Goal: Task Accomplishment & Management: Manage account settings

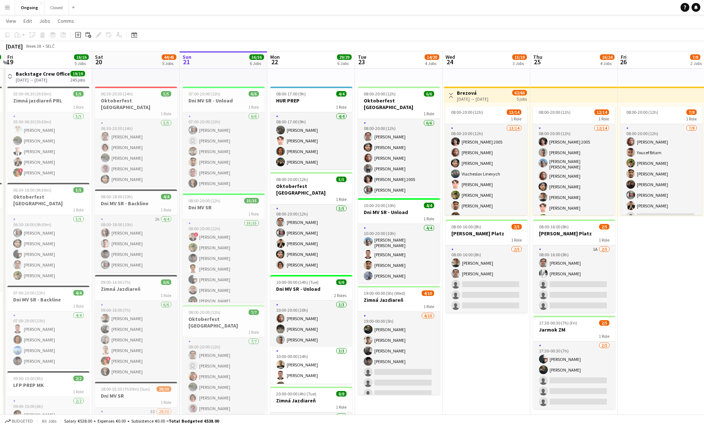
scroll to position [17, 0]
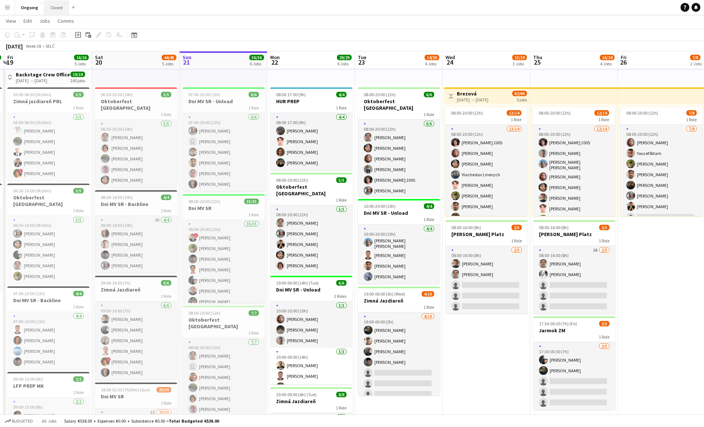
click at [53, 13] on button "Closed Close" at bounding box center [56, 7] width 25 height 14
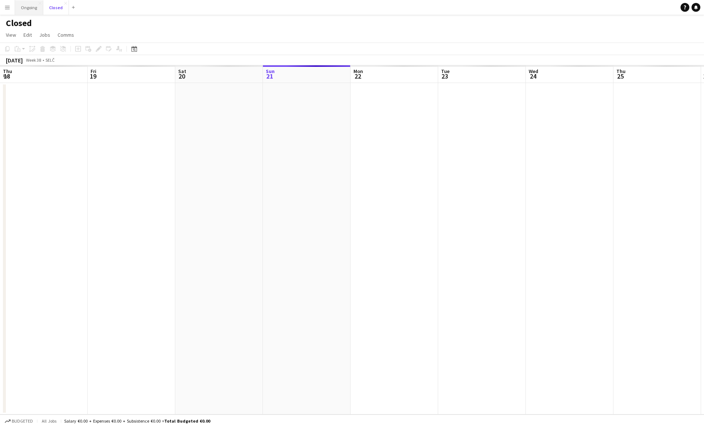
scroll to position [0, 175]
click at [29, 12] on button "Ongoing Close" at bounding box center [29, 7] width 28 height 14
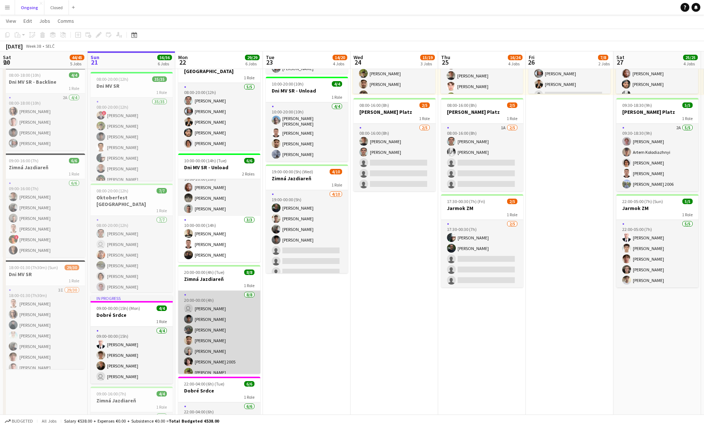
scroll to position [17, 0]
click at [212, 358] on app-card-role "[DATE] 20:00-00:00 (4h) user [PERSON_NAME] [PERSON_NAME] [PERSON_NAME] [PERSON_…" at bounding box center [219, 323] width 82 height 99
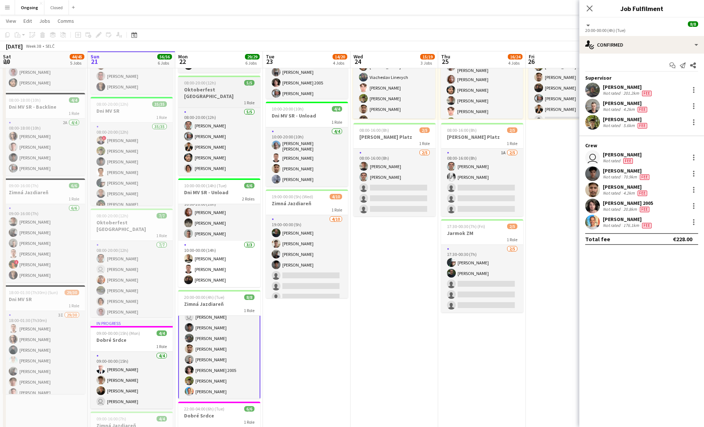
scroll to position [113, 0]
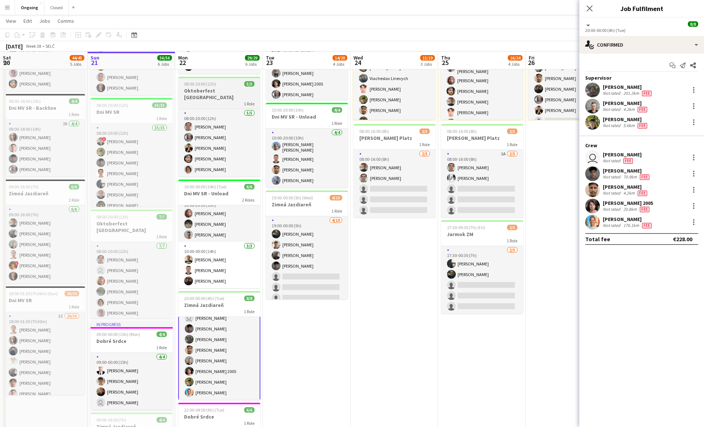
click at [222, 90] on h3 "Oktoberfest [GEOGRAPHIC_DATA]" at bounding box center [219, 93] width 82 height 13
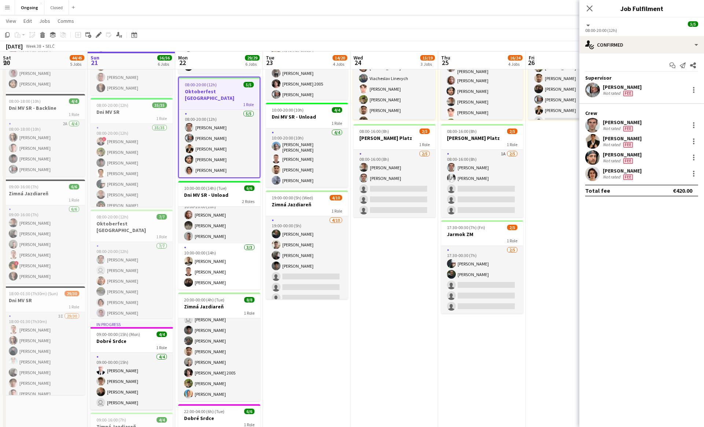
scroll to position [17, 0]
click at [98, 32] on icon "Edit" at bounding box center [99, 35] width 6 height 6
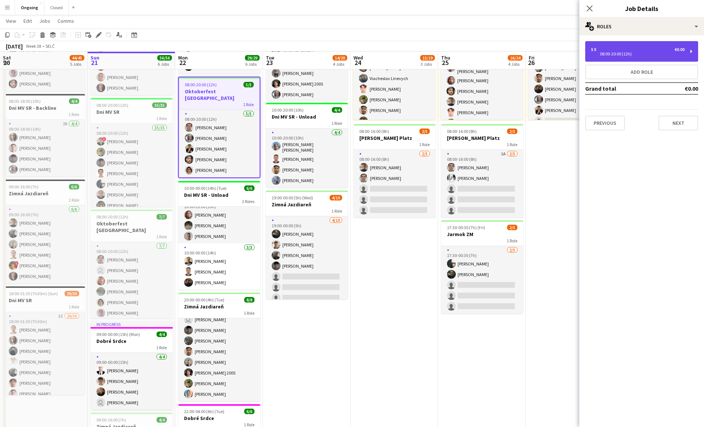
click at [657, 52] on div "08:00-20:00 (12h)" at bounding box center [638, 54] width 94 height 4
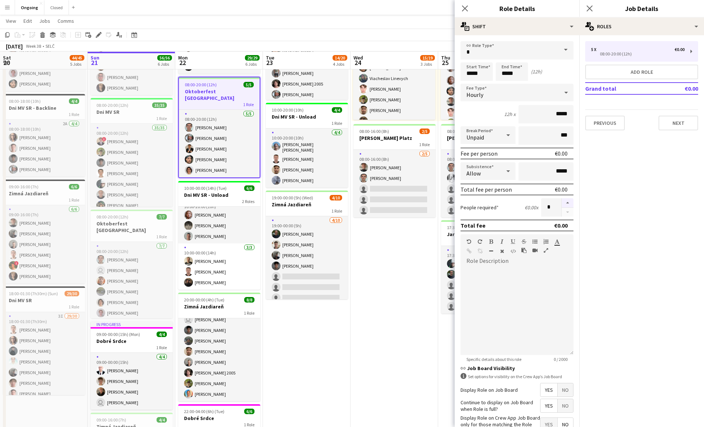
click at [568, 203] on button "button" at bounding box center [568, 203] width 12 height 10
type input "*"
click at [421, 255] on app-date-cell "Toggle View Brezová [DATE] → [DATE] 62/66 5 jobs 08:00-20:00 (12h) 13/14 1 Role…" at bounding box center [395, 242] width 88 height 547
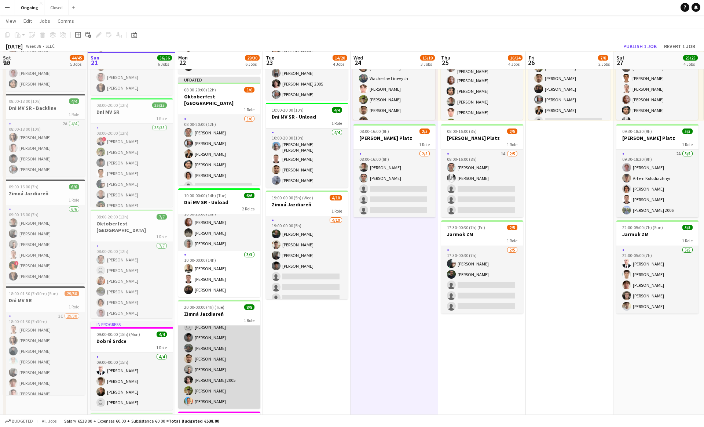
click at [238, 377] on app-card-role "[DATE] 20:00-00:00 (4h) user [PERSON_NAME] [PERSON_NAME] [PERSON_NAME] [PERSON_…" at bounding box center [219, 358] width 82 height 99
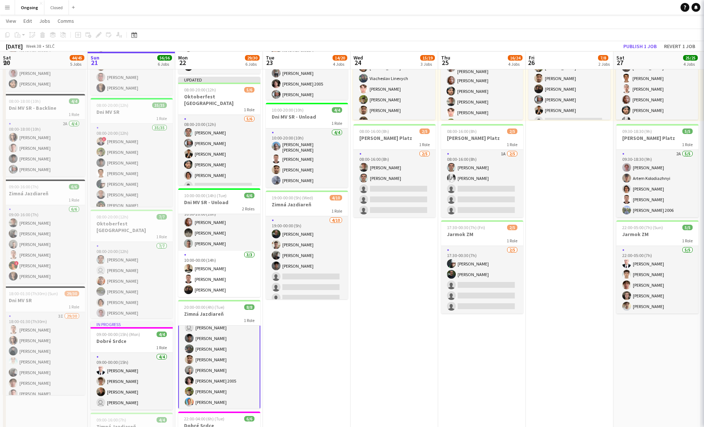
scroll to position [17, 0]
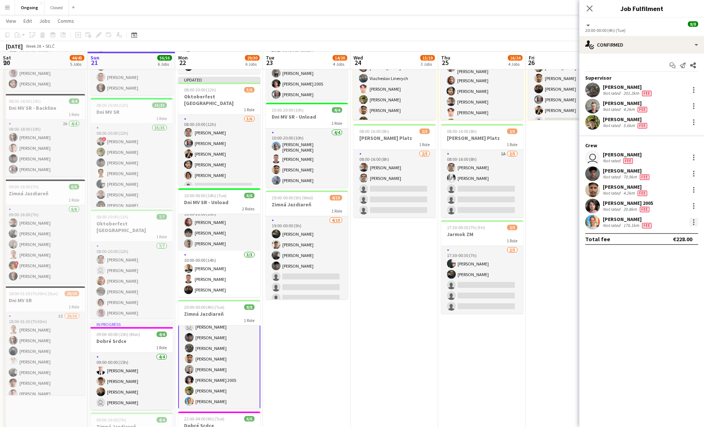
click at [694, 224] on div at bounding box center [693, 223] width 1 height 1
click at [654, 250] on span "Switch crew" at bounding box center [662, 253] width 31 height 6
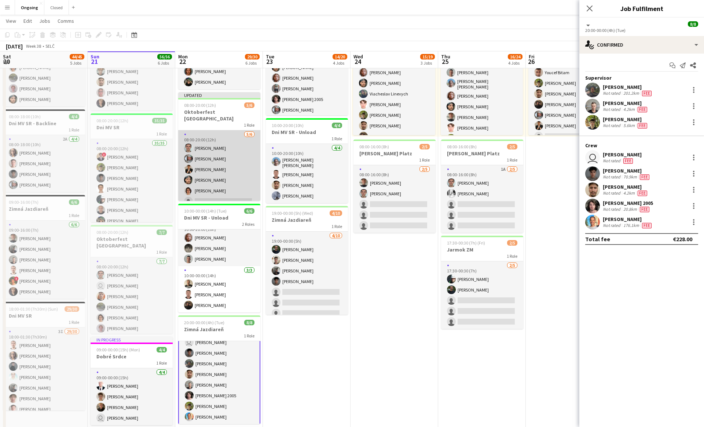
click at [229, 152] on app-card-role "[DATE] 08:00-20:00 (12h) [PERSON_NAME] [PERSON_NAME] [PERSON_NAME] [PERSON_NAME…" at bounding box center [219, 169] width 82 height 78
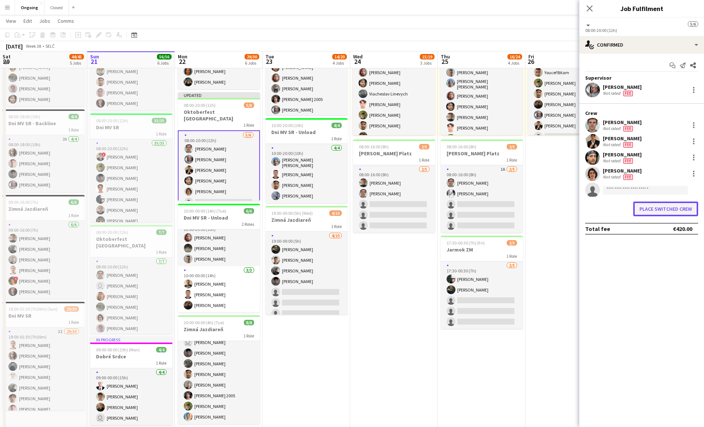
click at [654, 204] on button "Place switched crew" at bounding box center [665, 208] width 65 height 15
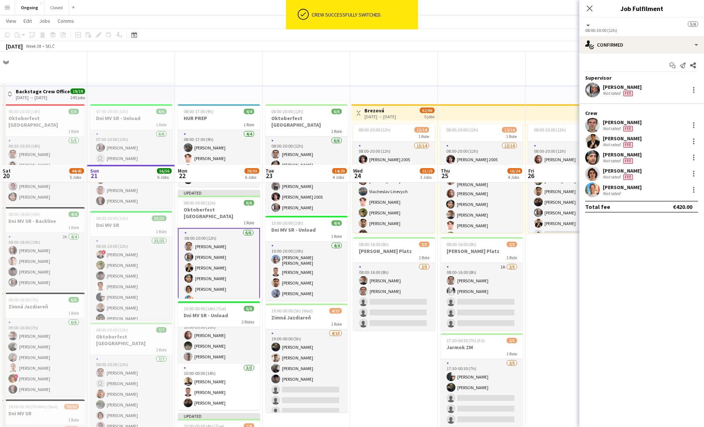
scroll to position [113, 0]
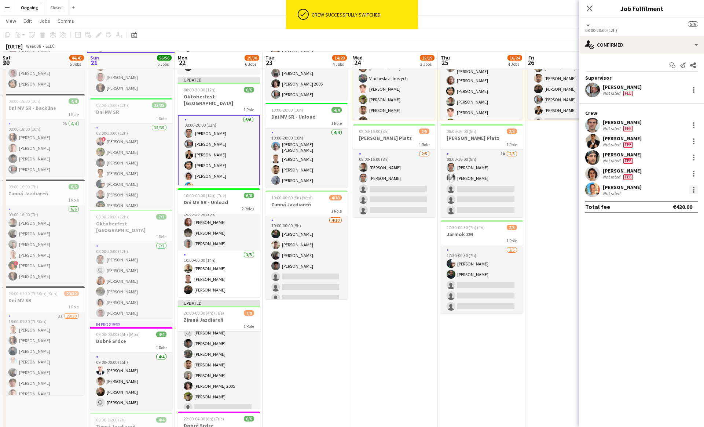
click at [691, 189] on div at bounding box center [694, 189] width 9 height 9
click at [662, 202] on span "Edit fee" at bounding box center [657, 203] width 20 height 6
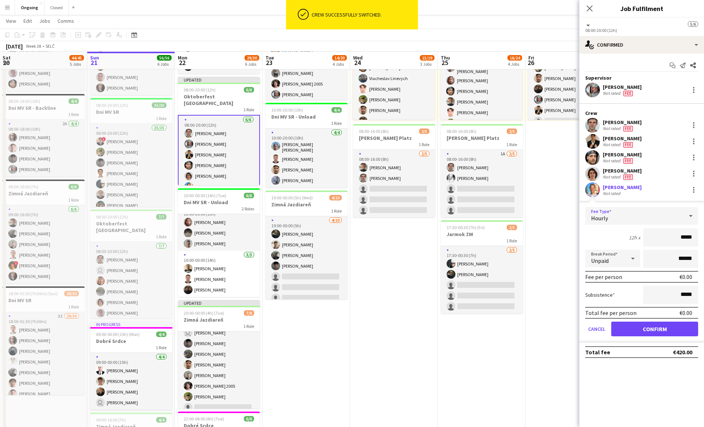
click at [604, 220] on span "Hourly" at bounding box center [599, 217] width 17 height 7
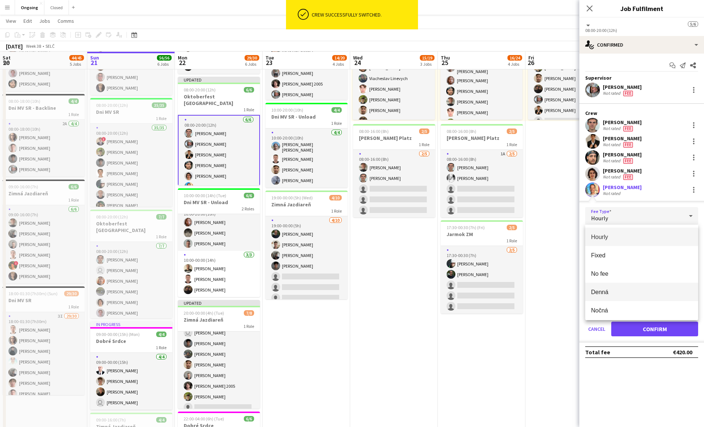
click at [608, 291] on span "Denná" at bounding box center [641, 291] width 101 height 7
type input "*****"
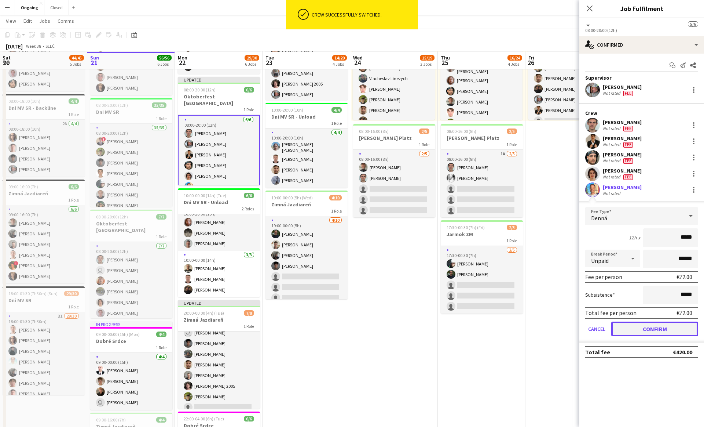
click at [626, 329] on button "Confirm" at bounding box center [654, 328] width 87 height 15
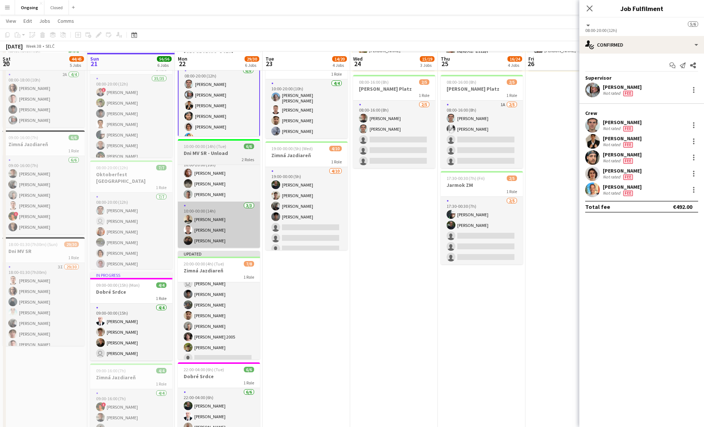
scroll to position [165, 0]
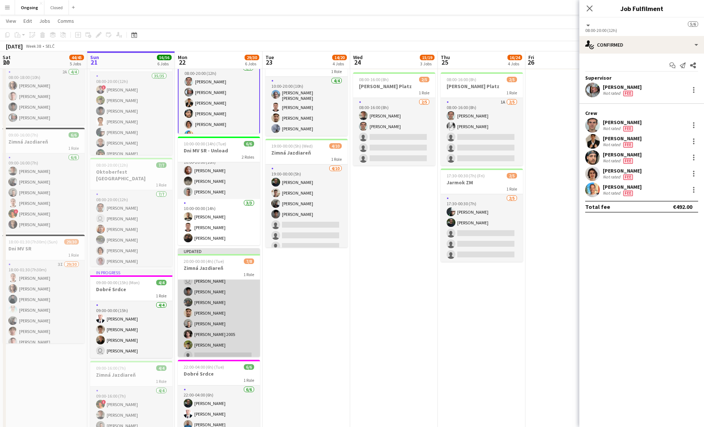
click at [225, 310] on app-card-role "[DATE] 20:00-00:00 (4h) user [PERSON_NAME] [PERSON_NAME] [PERSON_NAME] [PERSON_…" at bounding box center [219, 312] width 82 height 99
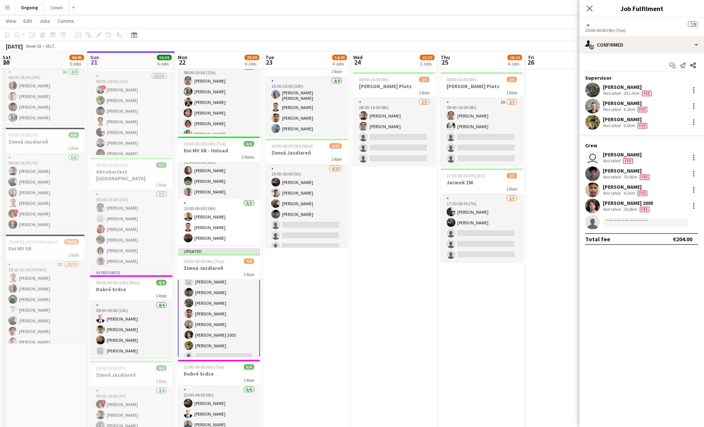
scroll to position [17, 0]
click at [201, 255] on app-job-card "Updated 20:00-00:00 (4h) (Tue) 7/8 Zimná Jazdiareň 1 Role [DATE] 20:00-00:00 (4…" at bounding box center [219, 302] width 82 height 109
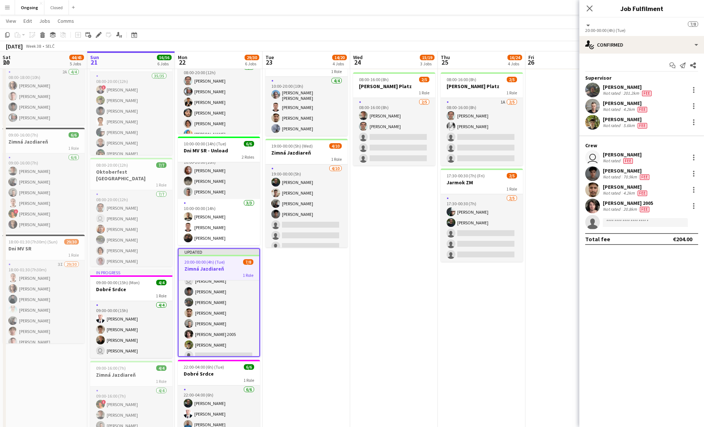
scroll to position [17, 0]
click at [98, 36] on icon at bounding box center [98, 35] width 4 height 4
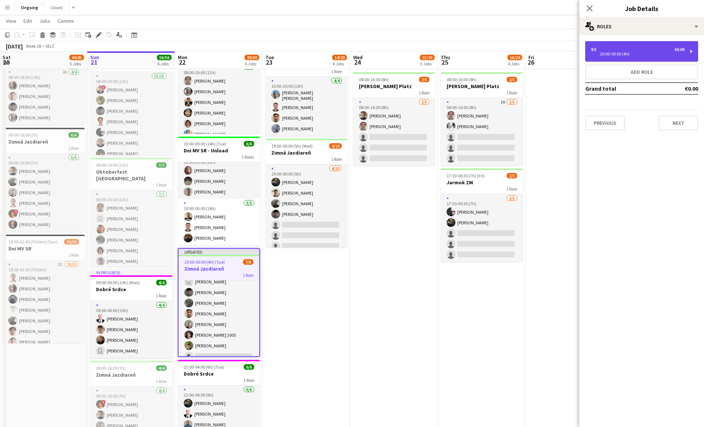
click at [640, 51] on div "8 x €0.00" at bounding box center [638, 49] width 94 height 5
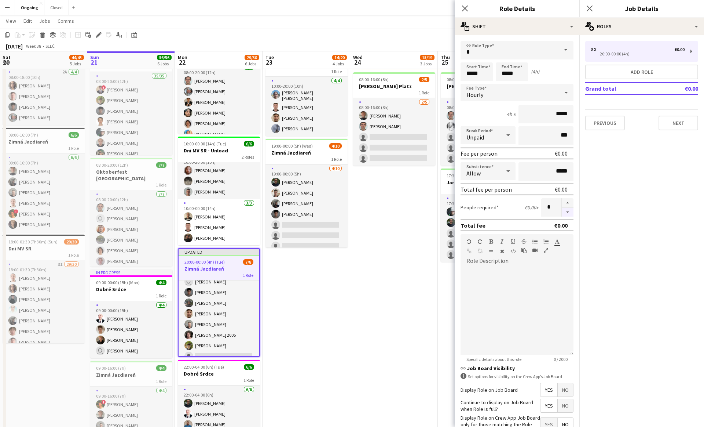
click at [566, 212] on button "button" at bounding box center [568, 212] width 12 height 9
type input "*"
click at [669, 124] on button "Next" at bounding box center [679, 123] width 40 height 15
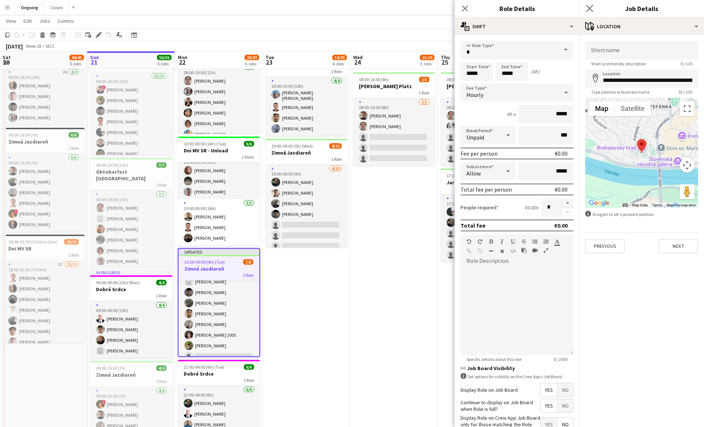
click at [585, 13] on app-icon "Close pop-in" at bounding box center [590, 8] width 11 height 11
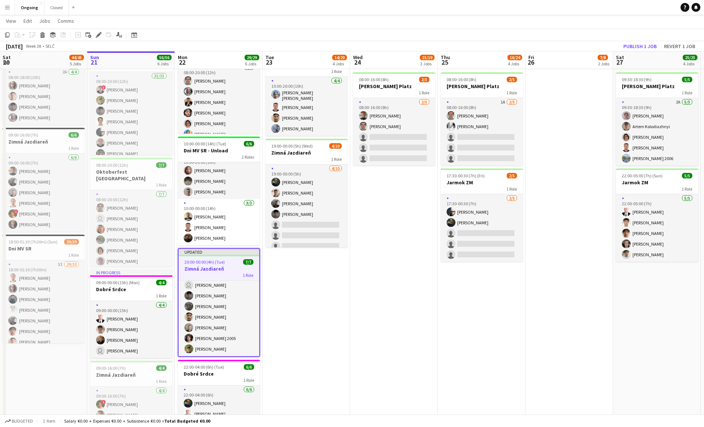
click at [510, 16] on app-page-menu "View Day view expanded Day view collapsed Month view Date picker Jump to [DATE]…" at bounding box center [352, 22] width 704 height 14
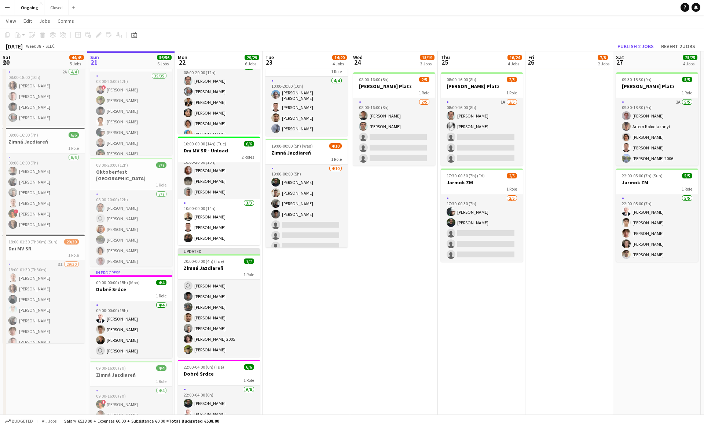
scroll to position [12, 0]
click at [636, 45] on button "Publish 2 jobs" at bounding box center [636, 46] width 42 height 10
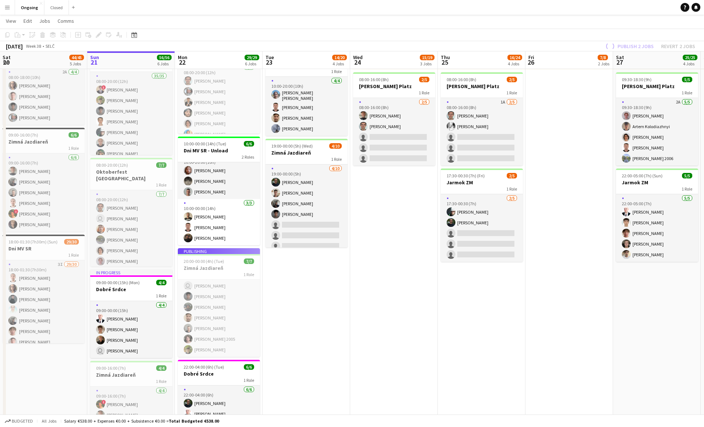
click at [284, 336] on app-date-cell "08:00-20:00 (12h) 6/6 Oktoberfest [GEOGRAPHIC_DATA] 1 Role [DATE] 08:00-20:00 (…" at bounding box center [307, 198] width 88 height 562
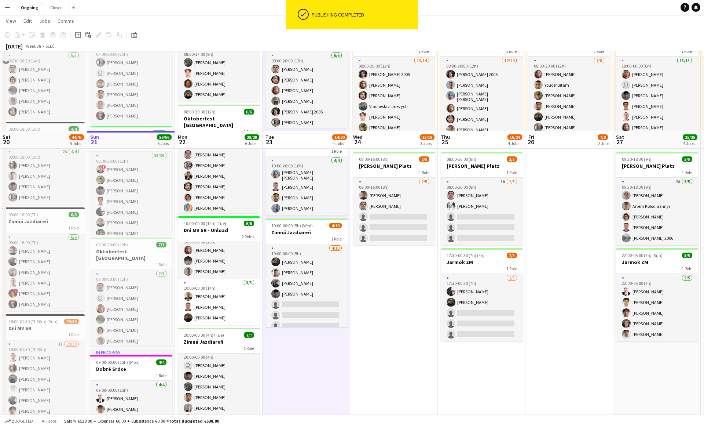
scroll to position [0, 0]
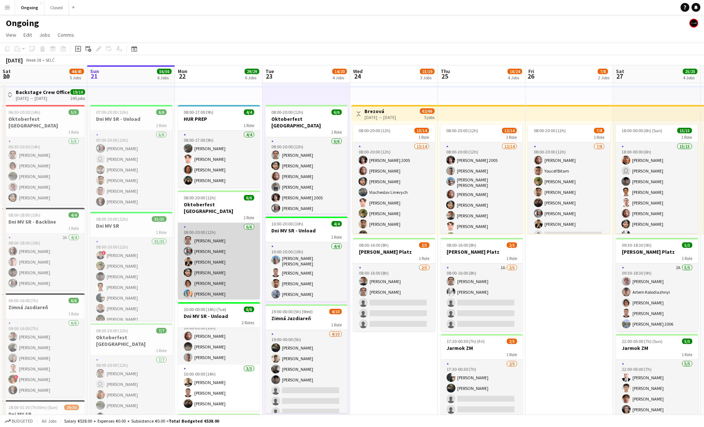
click at [217, 263] on app-card-role "[DATE] 08:00-20:00 (12h) [PERSON_NAME] [PERSON_NAME] [PERSON_NAME] [PERSON_NAME…" at bounding box center [219, 262] width 82 height 78
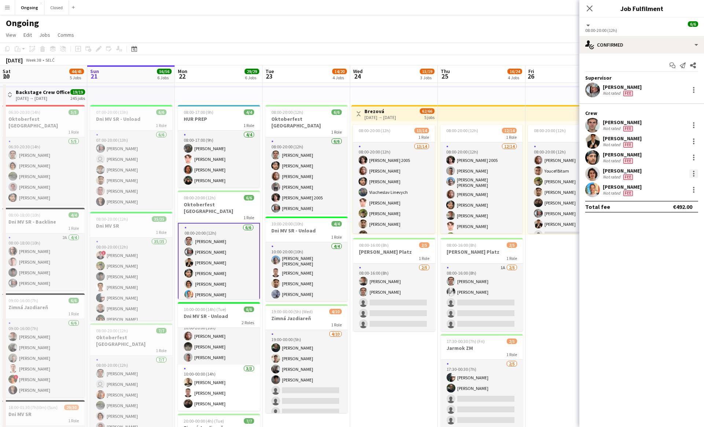
click at [694, 171] on div at bounding box center [693, 171] width 1 height 1
click at [662, 262] on button "Remove" at bounding box center [669, 258] width 57 height 18
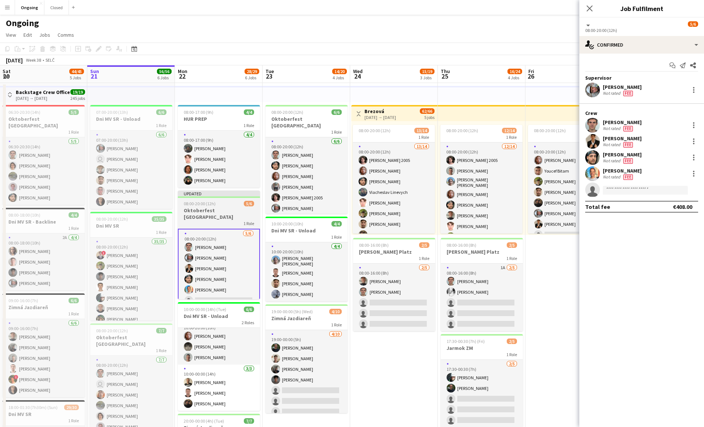
click at [205, 211] on h3 "Oktoberfest [GEOGRAPHIC_DATA]" at bounding box center [219, 213] width 82 height 13
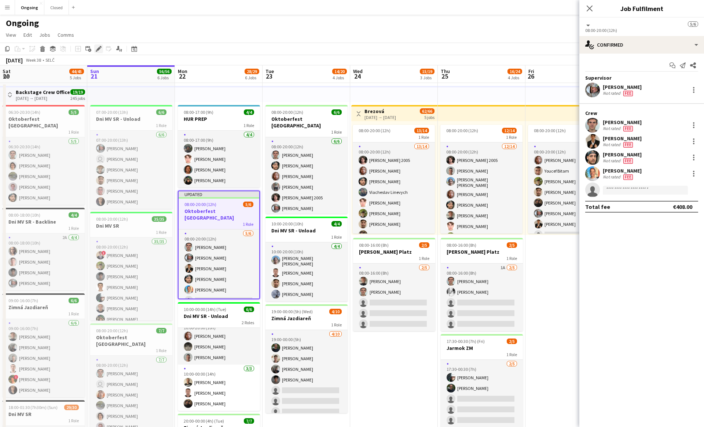
click at [98, 50] on icon at bounding box center [98, 49] width 4 height 4
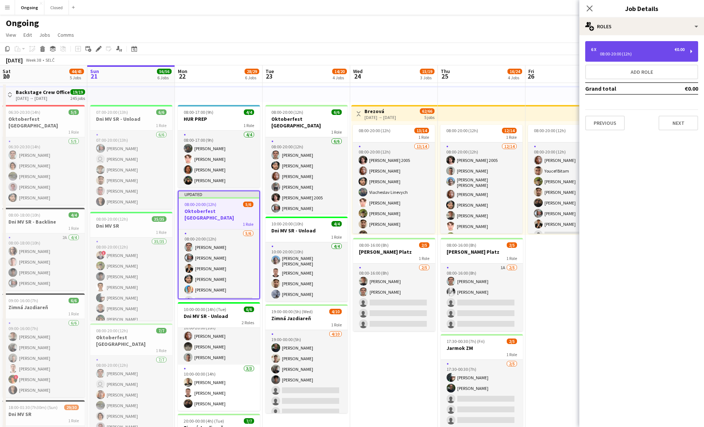
click at [658, 48] on div "6 x €0.00" at bounding box center [638, 49] width 94 height 5
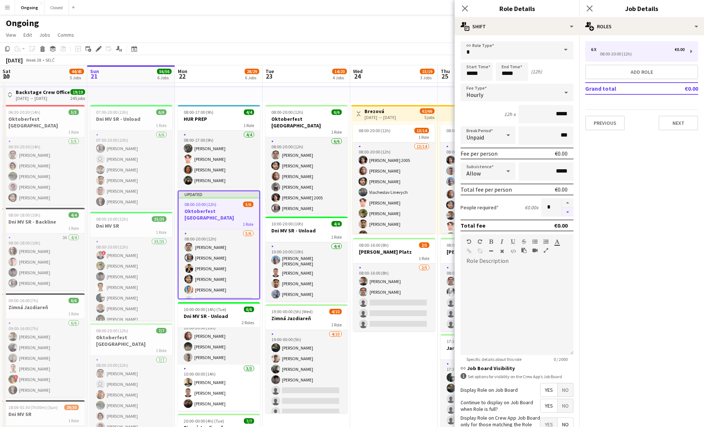
click at [565, 213] on button "button" at bounding box center [568, 212] width 12 height 9
type input "*"
click at [592, 10] on icon "Close pop-in" at bounding box center [589, 8] width 7 height 7
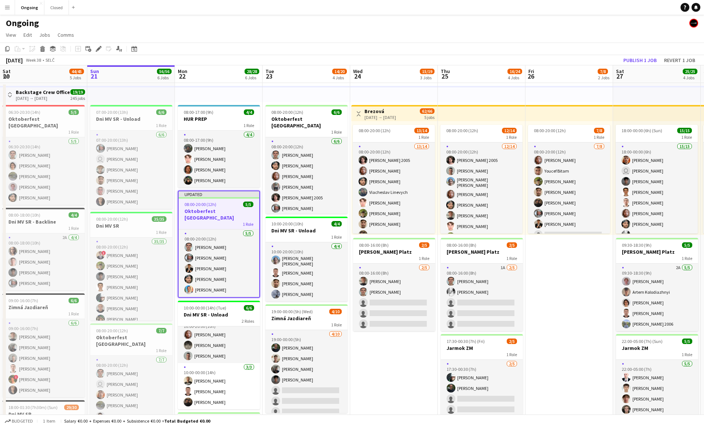
click at [567, 24] on div "Ongoing" at bounding box center [352, 22] width 704 height 14
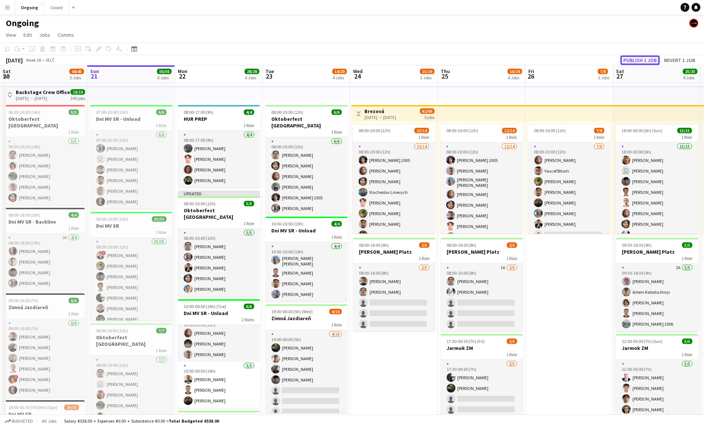
click at [651, 61] on button "Publish 1 job" at bounding box center [640, 60] width 39 height 10
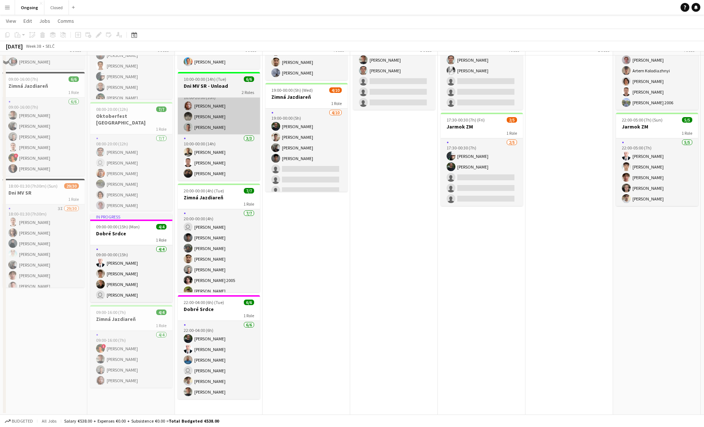
scroll to position [6, 0]
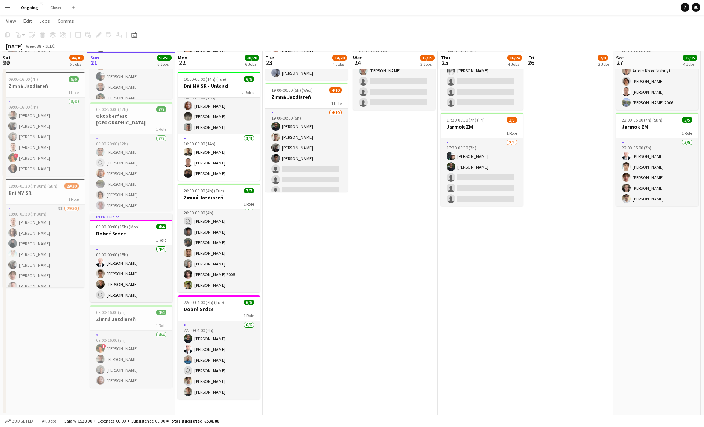
click at [271, 234] on app-date-cell "08:00-20:00 (12h) 6/6 Oktoberfest [GEOGRAPHIC_DATA] 1 Role [DATE] 08:00-20:00 (…" at bounding box center [307, 138] width 88 height 553
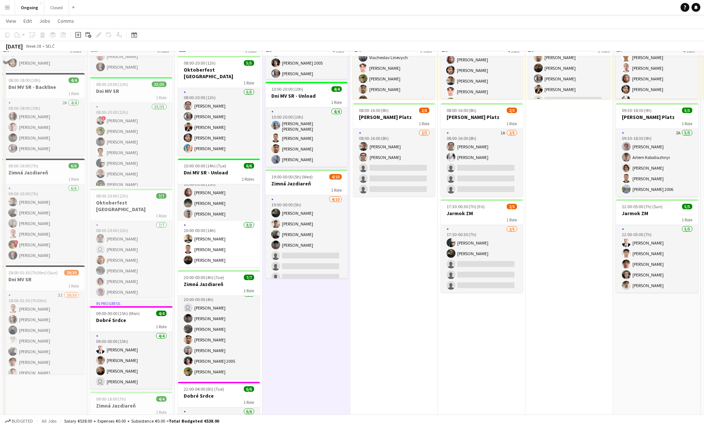
scroll to position [182, 0]
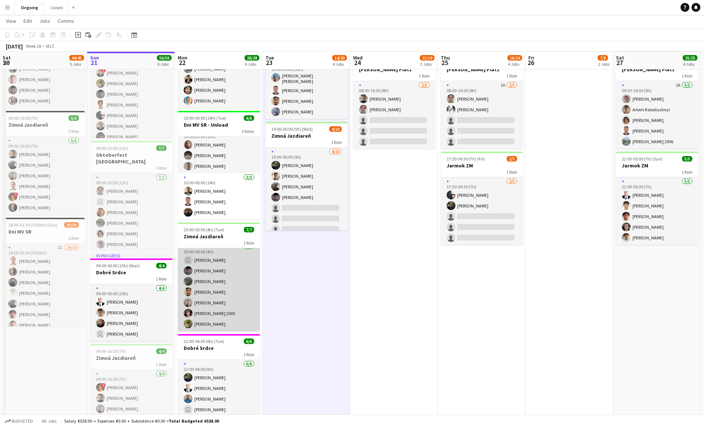
click at [207, 298] on app-card-role "[DATE] 20:00-00:00 (4h) user [PERSON_NAME] [PERSON_NAME] [PERSON_NAME] [PERSON_…" at bounding box center [219, 286] width 82 height 89
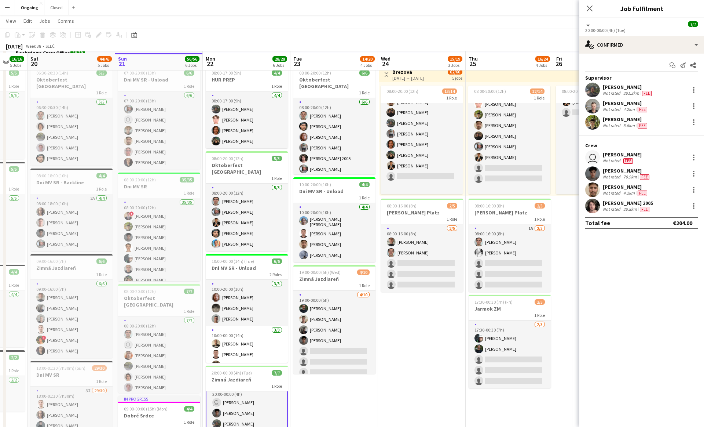
scroll to position [41, 0]
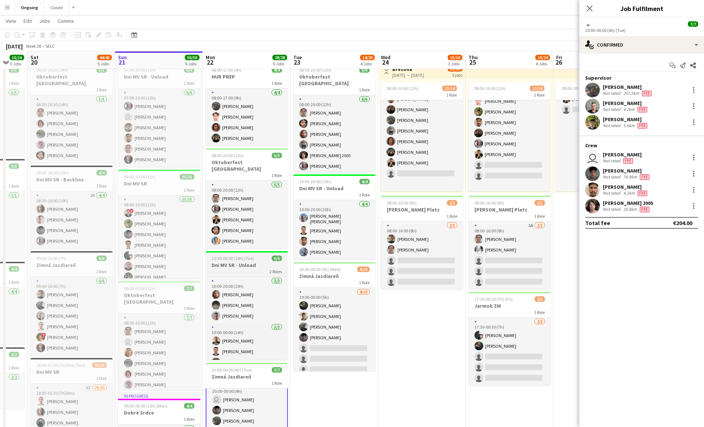
click at [242, 255] on span "10:00-00:00 (14h) (Tue)" at bounding box center [233, 258] width 43 height 6
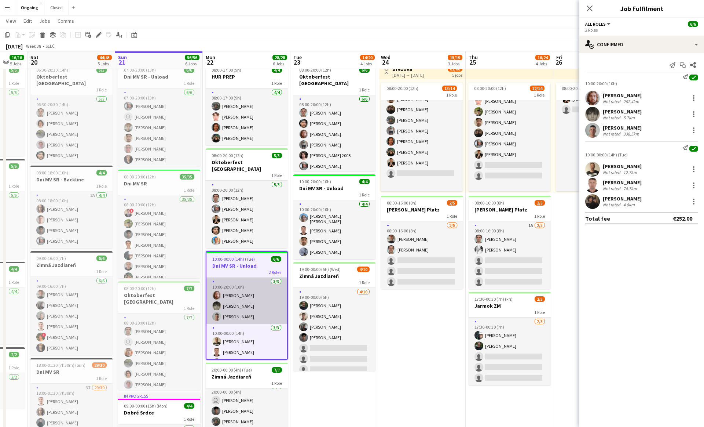
click at [238, 284] on app-card-role "[DATE] 10:00-20:00 (10h) [PERSON_NAME] [PERSON_NAME] [PERSON_NAME]" at bounding box center [247, 300] width 81 height 46
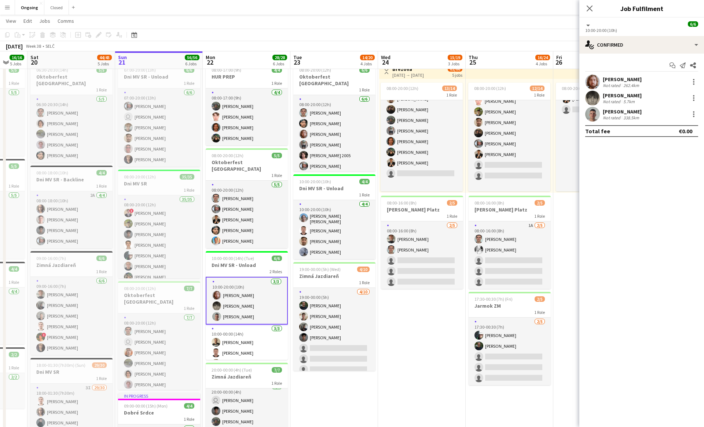
click at [97, 37] on div "Add job Add linked Job Edit Edit linked Job Applicants" at bounding box center [95, 34] width 56 height 9
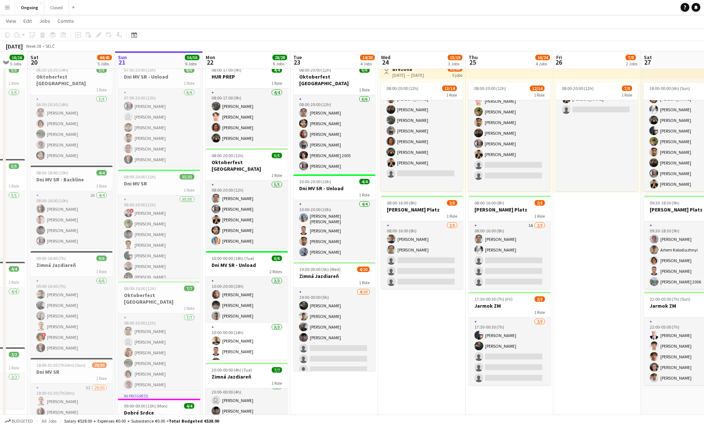
click at [97, 37] on div "Add job Add linked Job Edit Edit linked Job Applicants" at bounding box center [95, 34] width 56 height 9
click at [232, 262] on h3 "Dni MV SR - Unload" at bounding box center [247, 265] width 82 height 7
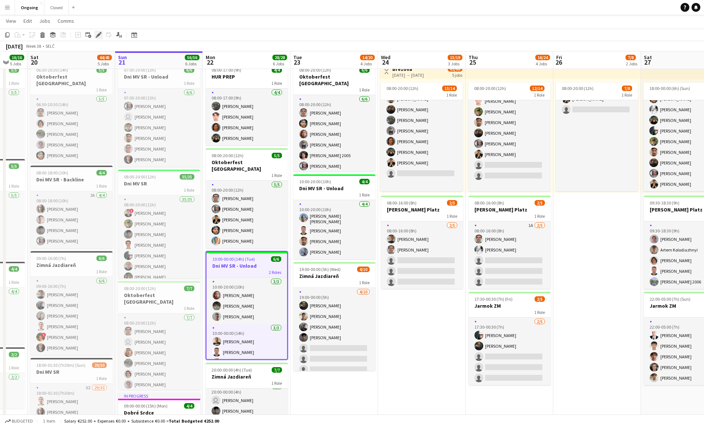
click at [98, 35] on icon at bounding box center [98, 35] width 4 height 4
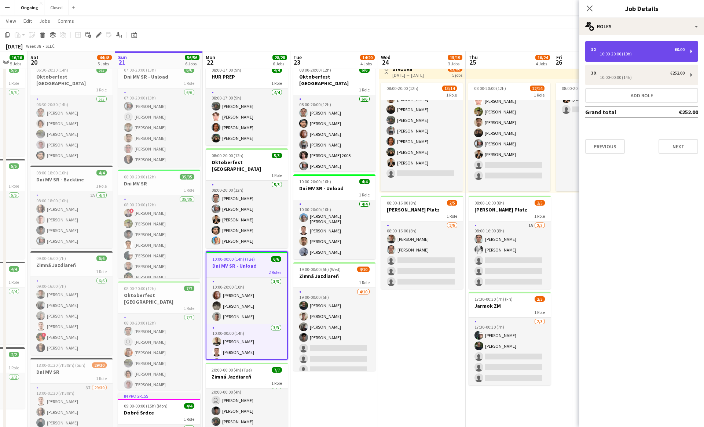
click at [654, 55] on div "10:00-20:00 (10h)" at bounding box center [638, 54] width 94 height 4
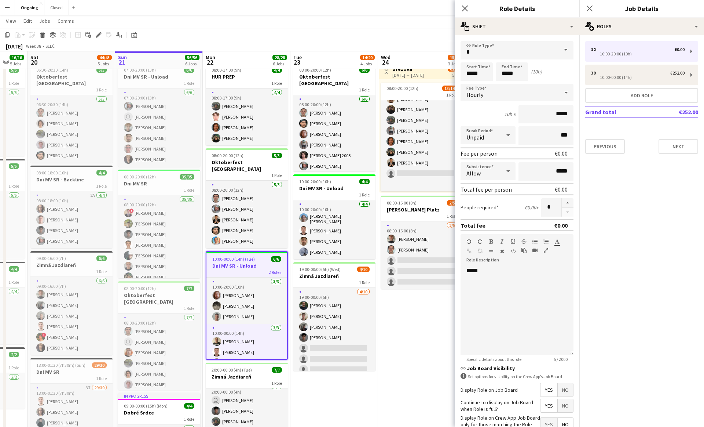
click at [568, 212] on div at bounding box center [568, 207] width 12 height 18
click at [475, 73] on input "*****" at bounding box center [477, 71] width 32 height 18
click at [468, 84] on div at bounding box center [469, 84] width 15 height 7
click at [649, 78] on div "10:00-00:00 (14h)" at bounding box center [638, 78] width 94 height 4
type input "*****"
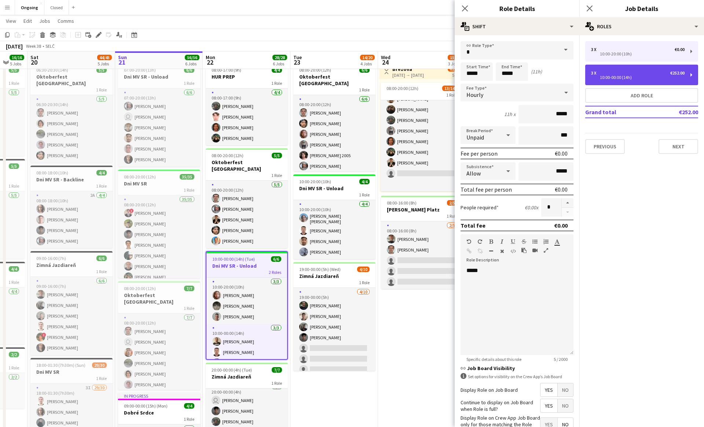
type input "*****"
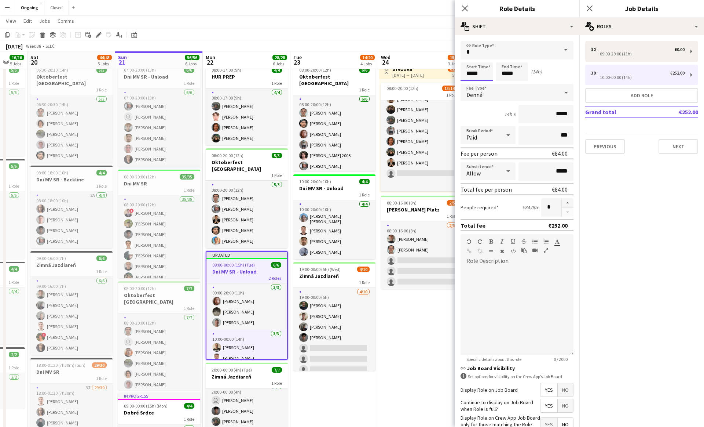
click at [464, 69] on input "*****" at bounding box center [477, 71] width 32 height 18
type input "*****"
click at [469, 83] on div at bounding box center [469, 84] width 15 height 7
click at [405, 24] on app-page-menu "View Day view expanded Day view collapsed Month view Date picker Jump to [DATE]…" at bounding box center [352, 22] width 704 height 14
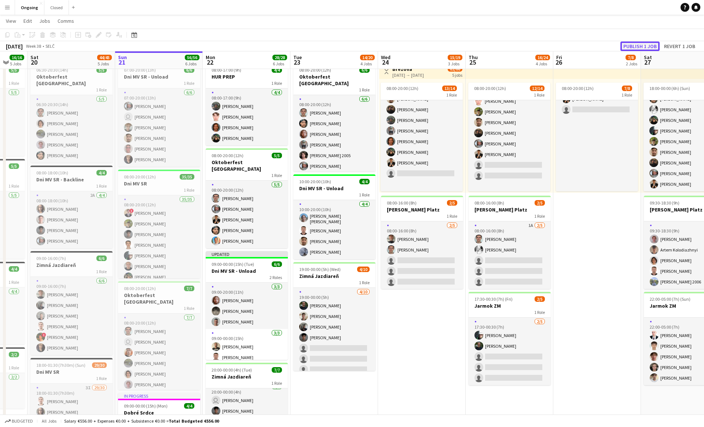
click at [642, 46] on button "Publish 1 job" at bounding box center [640, 46] width 39 height 10
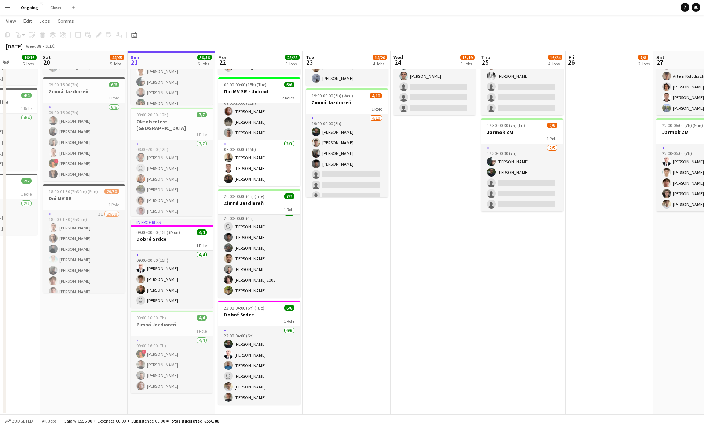
scroll to position [0, 222]
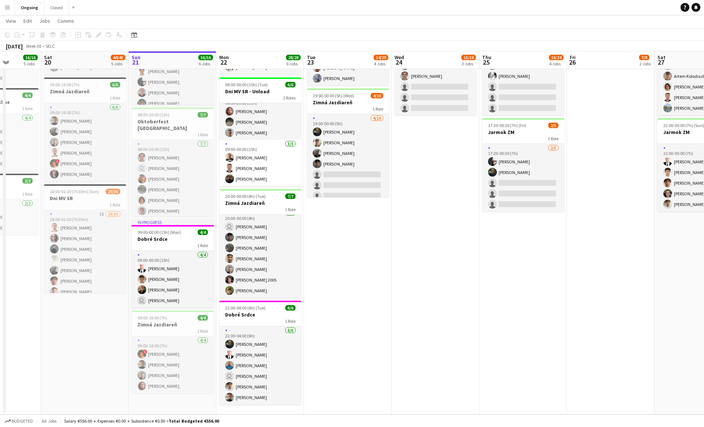
click at [340, 261] on app-date-cell "08:00-20:00 (12h) 6/6 Oktoberfest [GEOGRAPHIC_DATA] 1 Role [DATE] 08:00-20:00 (…" at bounding box center [348, 140] width 88 height 547
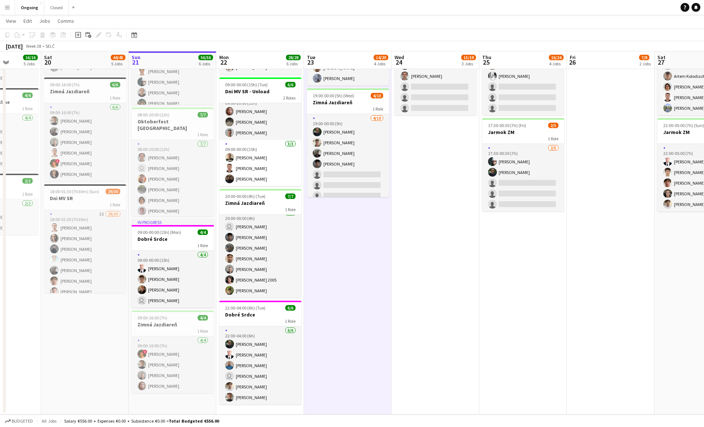
click at [354, 259] on app-date-cell "08:00-20:00 (12h) 6/6 Oktoberfest [GEOGRAPHIC_DATA] 1 Role [DATE] 08:00-20:00 (…" at bounding box center [348, 140] width 88 height 547
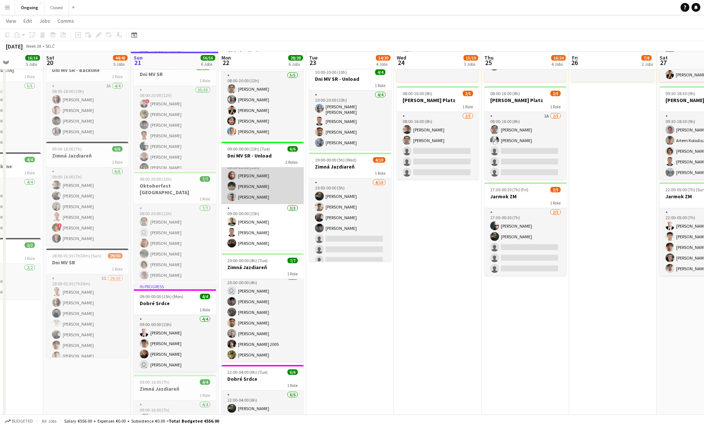
scroll to position [0, 0]
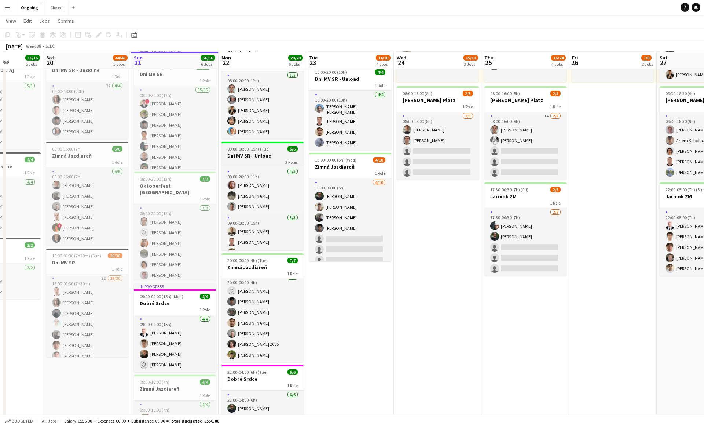
click at [258, 152] on h3 "Dni MV SR - Unload" at bounding box center [263, 155] width 82 height 7
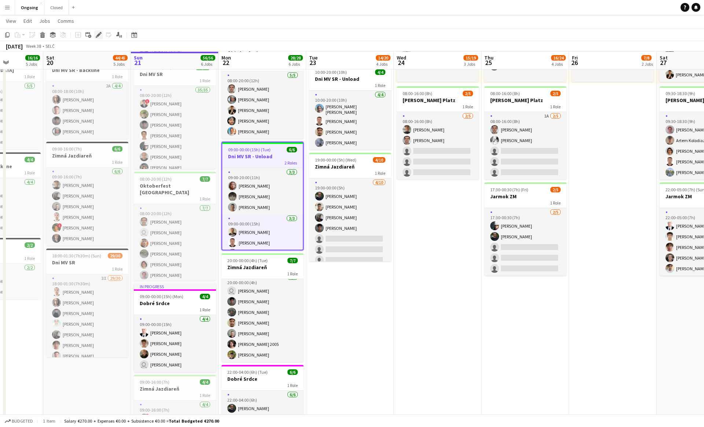
click at [101, 34] on icon "Edit" at bounding box center [99, 35] width 6 height 6
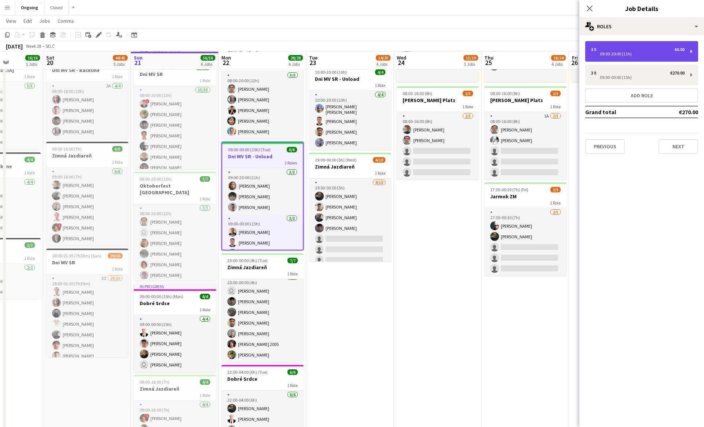
click at [633, 53] on div "09:00-20:00 (11h)" at bounding box center [638, 54] width 94 height 4
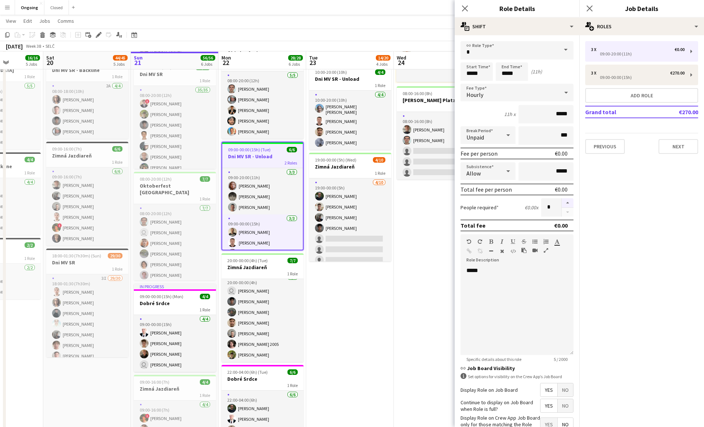
click at [567, 202] on button "button" at bounding box center [568, 203] width 12 height 10
type input "*"
click at [430, 19] on app-page-menu "View Day view expanded Day view collapsed Month view Date picker Jump to [DATE]…" at bounding box center [352, 22] width 704 height 14
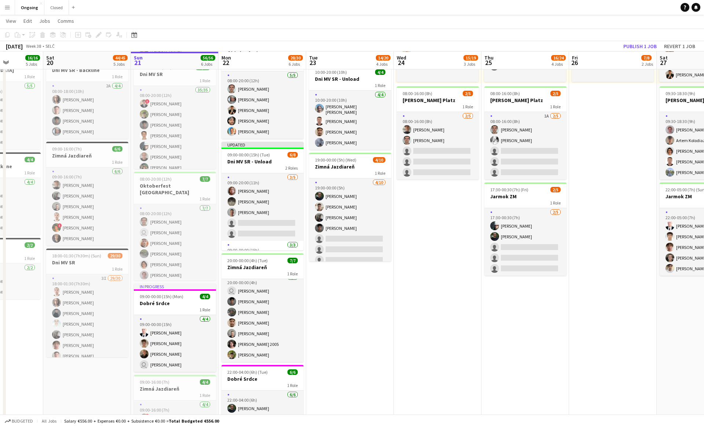
click at [546, 37] on app-toolbar "Copy Paste Paste Command V Paste with crew Command Shift V Paste linked Job [GE…" at bounding box center [352, 35] width 704 height 12
click at [632, 47] on button "Publish 1 job" at bounding box center [640, 46] width 39 height 10
